Goal: Information Seeking & Learning: Learn about a topic

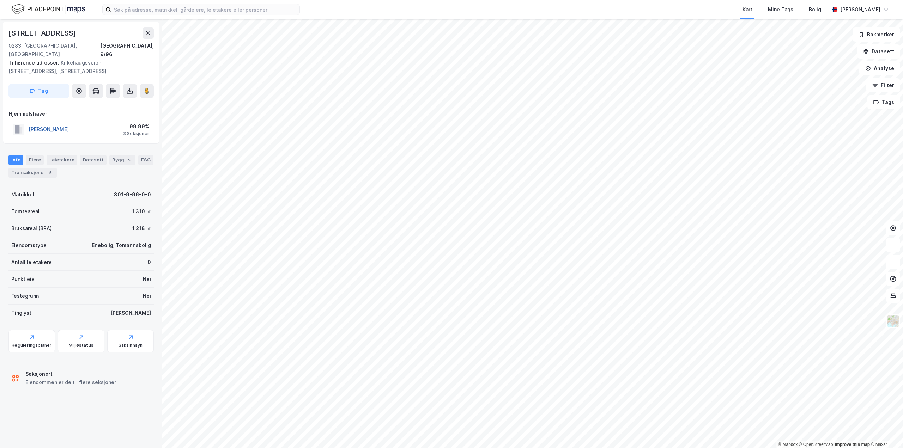
click at [0, 0] on button "[PERSON_NAME]" at bounding box center [0, 0] width 0 height 0
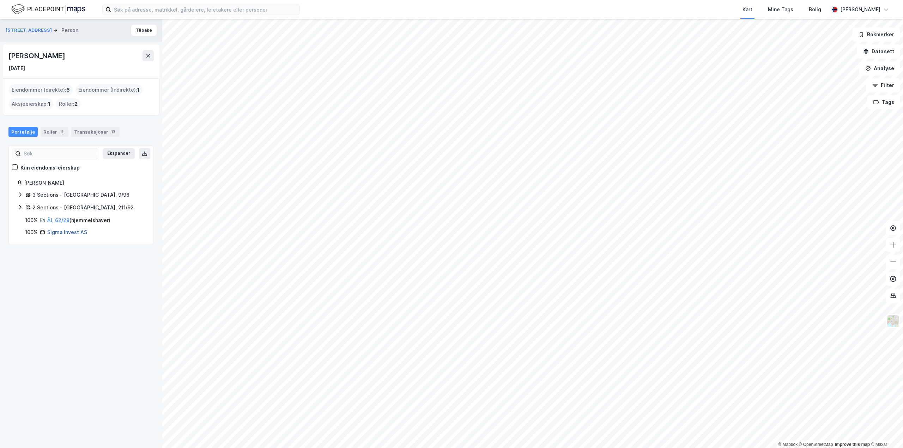
click at [66, 234] on link "Sigma Invest AS" at bounding box center [67, 232] width 40 height 6
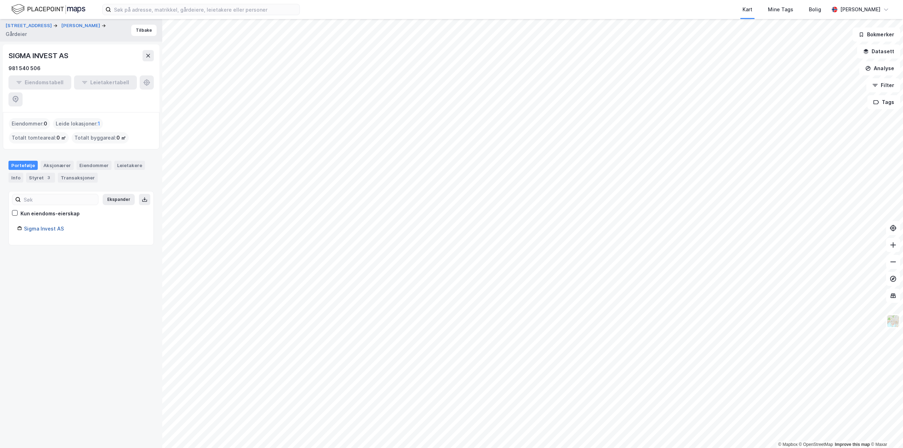
click at [47, 226] on link "Sigma Invest AS" at bounding box center [44, 229] width 40 height 6
click at [63, 29] on button "[PERSON_NAME]" at bounding box center [81, 25] width 40 height 7
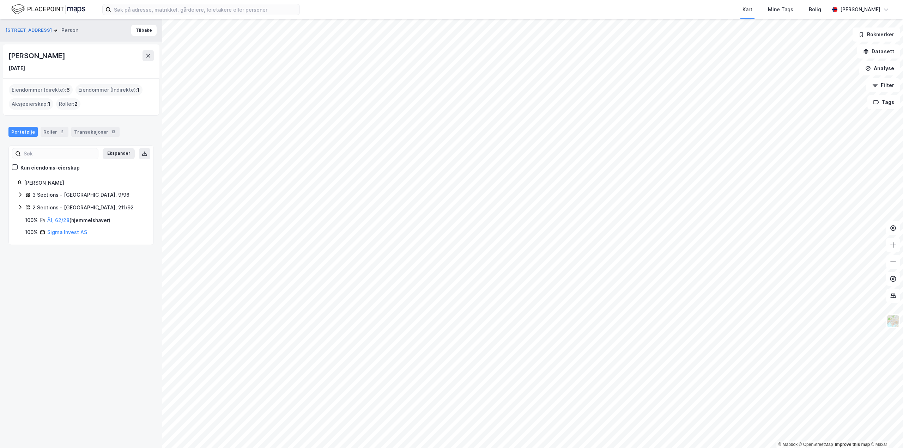
drag, startPoint x: 98, startPoint y: 56, endPoint x: -3, endPoint y: 61, distance: 101.0
click at [0, 61] on html "Kart Mine Tags Bolig [PERSON_NAME] © Mapbox © OpenStreetMap Improve this map © …" at bounding box center [451, 224] width 903 height 448
click at [73, 103] on div "Roller : 2" at bounding box center [68, 103] width 24 height 11
